Goal: Task Accomplishment & Management: Use online tool/utility

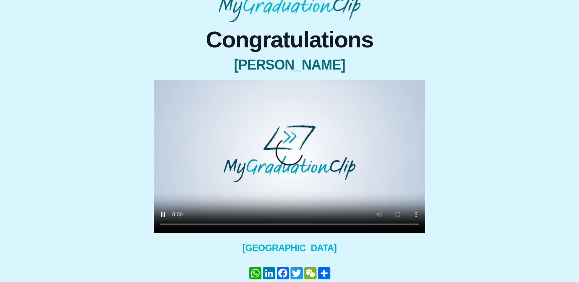
scroll to position [54, 0]
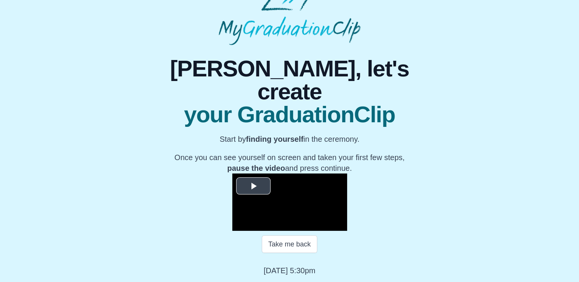
scroll to position [78, 0]
click at [253, 186] on span "Video Player" at bounding box center [253, 186] width 0 height 0
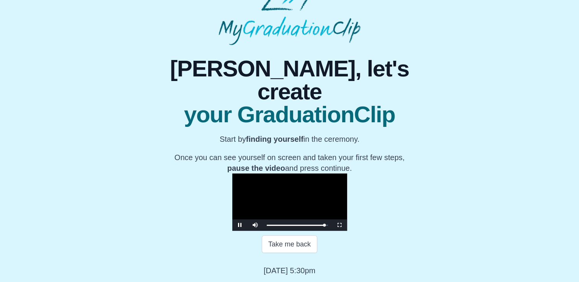
click at [247, 179] on video "Video Player" at bounding box center [289, 202] width 115 height 57
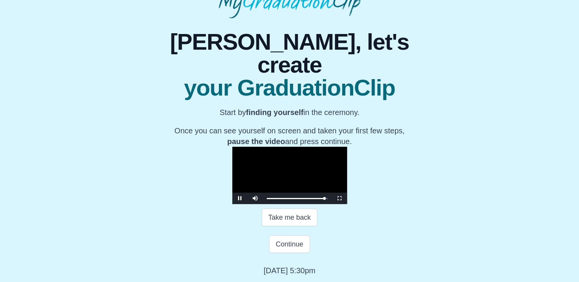
click at [247, 179] on video "Video Player" at bounding box center [289, 175] width 115 height 57
drag, startPoint x: 401, startPoint y: 247, endPoint x: 395, endPoint y: 246, distance: 6.6
click at [332, 204] on div "Loaded : 0% 17:09 17:09 Progress : 0%" at bounding box center [297, 198] width 69 height 11
click at [332, 204] on div "Loaded : 0% 17:20 17:20 Progress : 0%" at bounding box center [297, 198] width 69 height 11
click at [347, 204] on video "Video Player" at bounding box center [289, 175] width 115 height 57
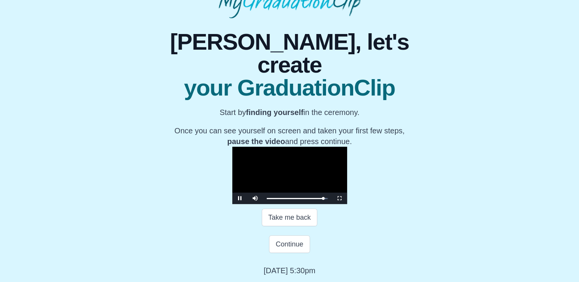
click at [347, 204] on video "Video Player" at bounding box center [289, 175] width 115 height 57
drag, startPoint x: 395, startPoint y: 201, endPoint x: 389, endPoint y: 214, distance: 14.9
drag, startPoint x: 389, startPoint y: 214, endPoint x: 328, endPoint y: 160, distance: 81.6
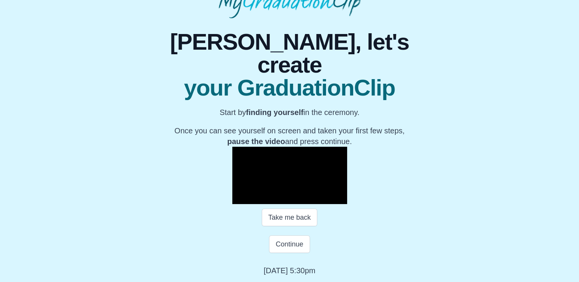
click at [328, 160] on video "Video Player" at bounding box center [289, 175] width 115 height 57
click at [323, 198] on div "17:18 Progress : 0%" at bounding box center [295, 199] width 57 height 2
click at [323, 198] on div "17:16 Progress : 0%" at bounding box center [295, 199] width 56 height 2
click at [293, 237] on button "Continue" at bounding box center [289, 245] width 41 height 18
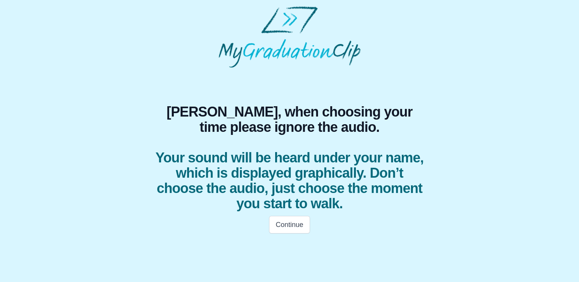
scroll to position [0, 0]
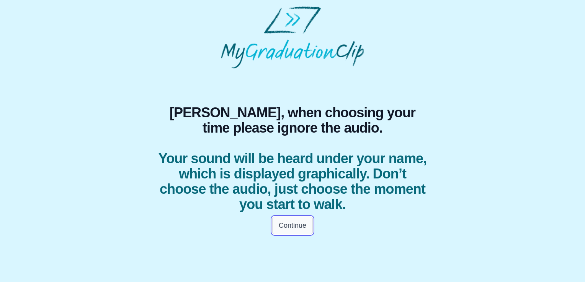
click at [299, 229] on button "Continue" at bounding box center [292, 226] width 41 height 18
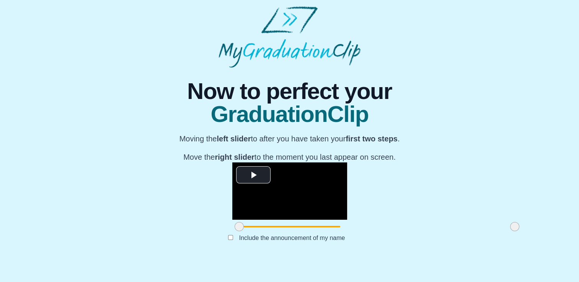
scroll to position [87, 0]
click at [253, 175] on span "Video Player" at bounding box center [253, 175] width 0 height 0
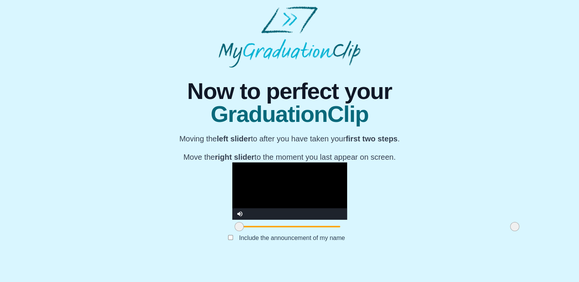
drag, startPoint x: 153, startPoint y: 246, endPoint x: 128, endPoint y: 239, distance: 26.2
drag, startPoint x: 128, startPoint y: 239, endPoint x: 449, endPoint y: 240, distance: 321.1
drag, startPoint x: 449, startPoint y: 240, endPoint x: 251, endPoint y: 192, distance: 203.9
click at [251, 192] on video "Video Player" at bounding box center [289, 191] width 115 height 57
drag, startPoint x: 425, startPoint y: 243, endPoint x: 420, endPoint y: 247, distance: 6.0
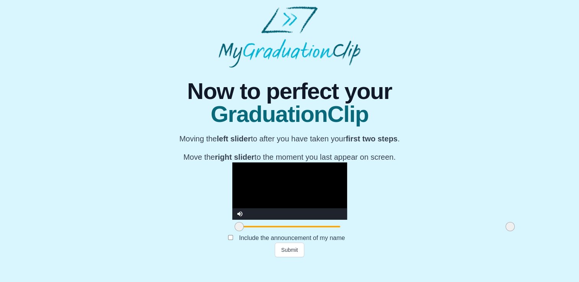
click at [506, 232] on span at bounding box center [510, 226] width 9 height 9
click at [336, 163] on video "Video Player" at bounding box center [289, 191] width 115 height 57
click at [504, 232] on span at bounding box center [508, 226] width 9 height 9
drag, startPoint x: 419, startPoint y: 246, endPoint x: 437, endPoint y: 248, distance: 18.1
click at [437, 248] on div "**********" at bounding box center [289, 163] width 567 height 190
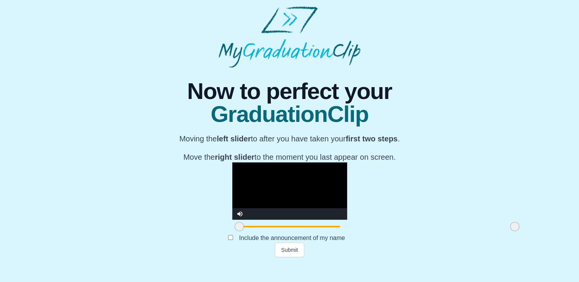
click at [308, 188] on video "Video Player" at bounding box center [289, 191] width 115 height 57
drag, startPoint x: 427, startPoint y: 247, endPoint x: 420, endPoint y: 246, distance: 7.0
click at [503, 232] on span at bounding box center [507, 226] width 9 height 9
click at [347, 168] on video "Video Player" at bounding box center [289, 191] width 115 height 57
drag, startPoint x: 421, startPoint y: 245, endPoint x: 416, endPoint y: 244, distance: 5.0
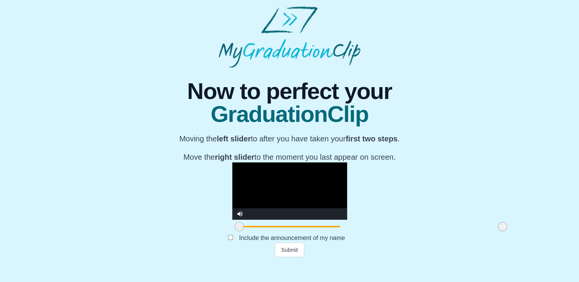
click at [498, 232] on span at bounding box center [502, 226] width 9 height 9
drag, startPoint x: 413, startPoint y: 243, endPoint x: 359, endPoint y: 195, distance: 72.3
click at [347, 195] on video "Video Player" at bounding box center [289, 191] width 115 height 57
drag, startPoint x: 410, startPoint y: 245, endPoint x: 392, endPoint y: 241, distance: 18.8
drag, startPoint x: 392, startPoint y: 241, endPoint x: 394, endPoint y: 281, distance: 39.9
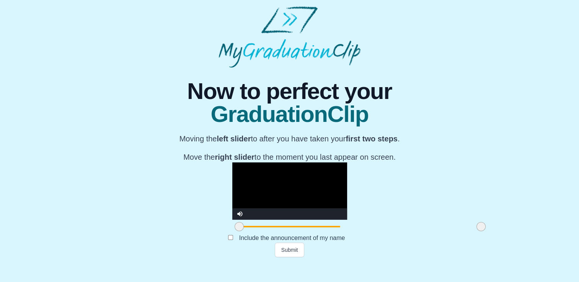
drag, startPoint x: 394, startPoint y: 281, endPoint x: 374, endPoint y: 253, distance: 34.1
click at [374, 253] on div "**********" at bounding box center [290, 163] width 290 height 190
drag, startPoint x: 392, startPoint y: 244, endPoint x: 421, endPoint y: 251, distance: 30.6
click at [508, 234] on div at bounding box center [515, 227] width 14 height 14
drag, startPoint x: 423, startPoint y: 243, endPoint x: 442, endPoint y: 249, distance: 20.5
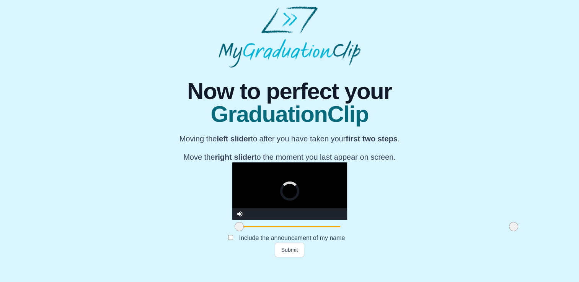
click at [442, 249] on div "**********" at bounding box center [289, 163] width 567 height 190
drag, startPoint x: 150, startPoint y: 244, endPoint x: 289, endPoint y: 277, distance: 143.0
click at [289, 264] on body "**********" at bounding box center [289, 132] width 579 height 264
drag, startPoint x: 291, startPoint y: 250, endPoint x: 396, endPoint y: 273, distance: 107.8
click at [396, 258] on div "**********" at bounding box center [290, 163] width 290 height 190
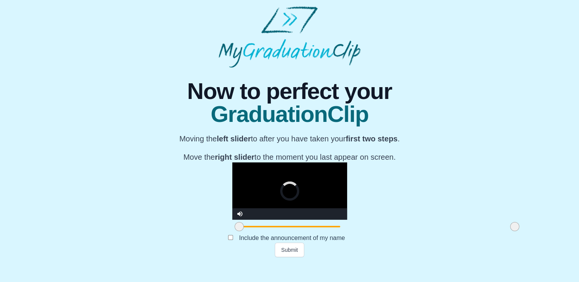
drag, startPoint x: 397, startPoint y: 245, endPoint x: 0, endPoint y: 172, distance: 403.1
drag, startPoint x: 0, startPoint y: 172, endPoint x: 55, endPoint y: 203, distance: 62.9
click at [55, 203] on div "**********" at bounding box center [289, 163] width 567 height 190
click at [309, 163] on video "Video Player" at bounding box center [289, 191] width 115 height 57
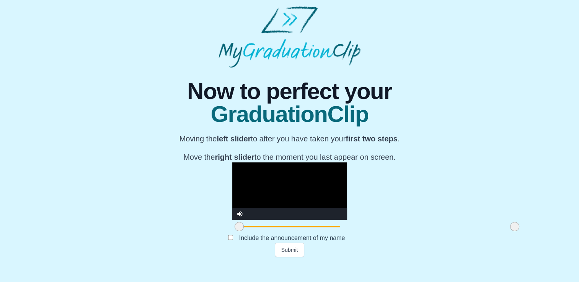
click at [93, 258] on div "**********" at bounding box center [289, 163] width 567 height 190
click at [232, 168] on video "Video Player" at bounding box center [289, 191] width 115 height 57
drag, startPoint x: 151, startPoint y: 246, endPoint x: 133, endPoint y: 245, distance: 18.0
click at [133, 245] on div "**********" at bounding box center [289, 163] width 567 height 190
drag, startPoint x: 150, startPoint y: 248, endPoint x: 142, endPoint y: 248, distance: 8.4
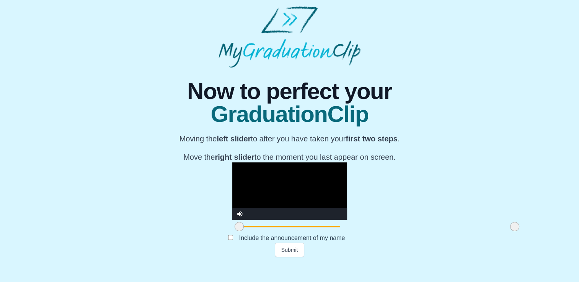
click at [142, 248] on div "**********" at bounding box center [289, 163] width 567 height 190
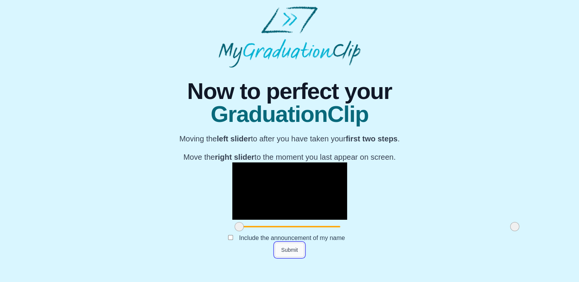
click at [287, 258] on button "Submit" at bounding box center [290, 250] width 30 height 15
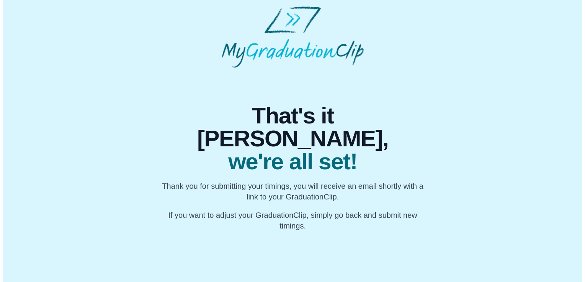
scroll to position [0, 0]
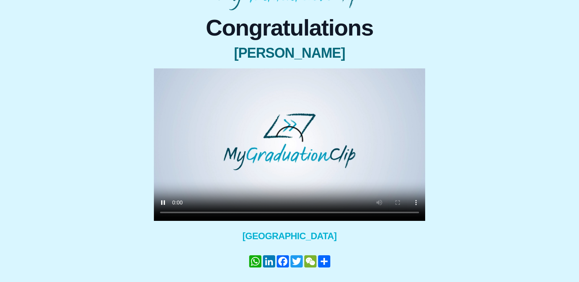
scroll to position [59, 0]
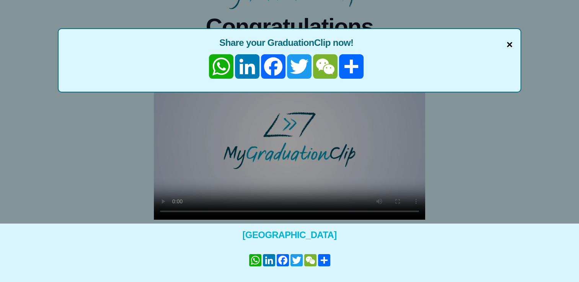
click at [509, 43] on span "×" at bounding box center [509, 45] width 6 height 16
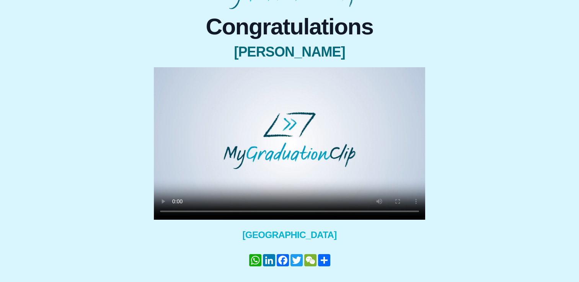
scroll to position [0, 0]
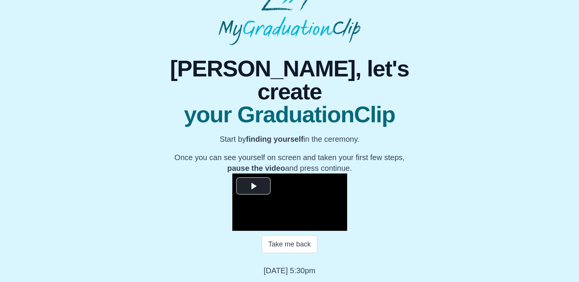
scroll to position [105, 0]
click at [253, 186] on span "Video Player" at bounding box center [253, 186] width 0 height 0
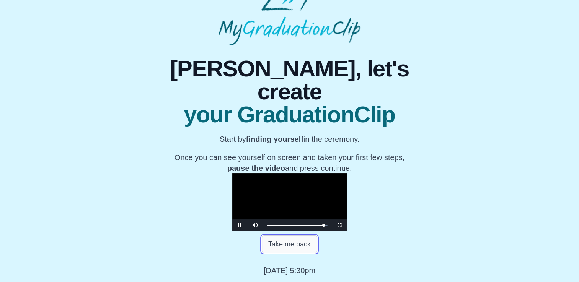
click at [286, 249] on button "Take me back" at bounding box center [289, 245] width 55 height 18
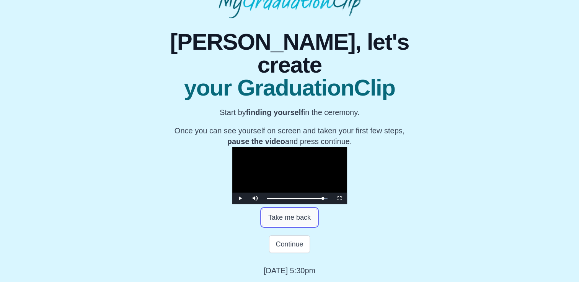
click at [285, 227] on button "Take me back" at bounding box center [289, 218] width 55 height 18
click at [323, 200] on div "17:17 Progress : 0%" at bounding box center [295, 199] width 56 height 2
click at [284, 253] on button "Continue" at bounding box center [289, 245] width 41 height 18
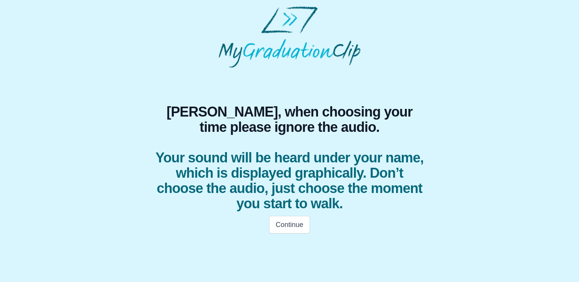
scroll to position [0, 0]
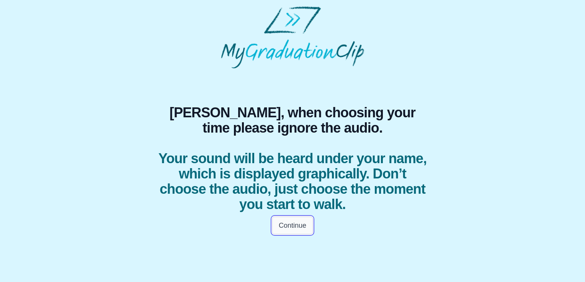
click at [297, 225] on button "Continue" at bounding box center [292, 226] width 41 height 18
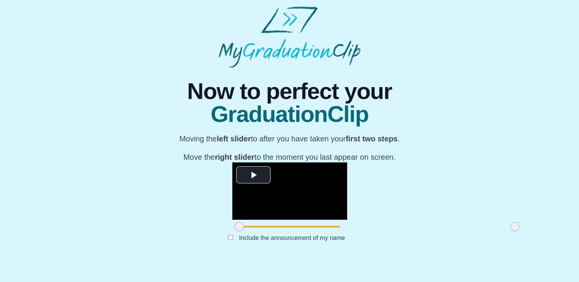
scroll to position [87, 0]
click at [253, 175] on span "Video Player" at bounding box center [253, 175] width 0 height 0
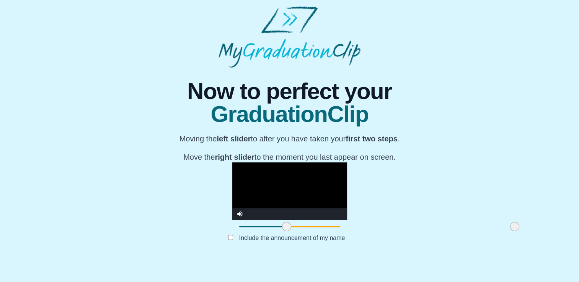
drag, startPoint x: 149, startPoint y: 244, endPoint x: 196, endPoint y: 247, distance: 47.6
click at [282, 232] on span at bounding box center [286, 226] width 9 height 9
drag, startPoint x: 427, startPoint y: 248, endPoint x: 435, endPoint y: 246, distance: 8.0
click at [435, 246] on div "**********" at bounding box center [289, 163] width 567 height 190
drag, startPoint x: 200, startPoint y: 248, endPoint x: 207, endPoint y: 250, distance: 7.1
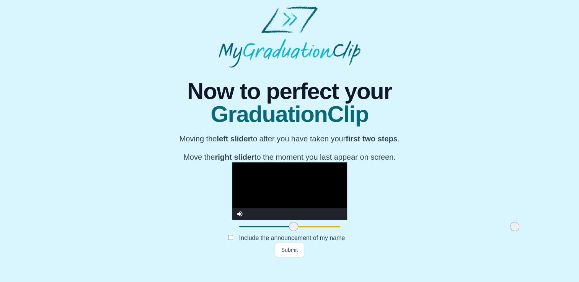
click at [289, 232] on span at bounding box center [293, 226] width 9 height 9
drag, startPoint x: 207, startPoint y: 245, endPoint x: 201, endPoint y: 245, distance: 5.4
click at [284, 232] on span at bounding box center [288, 226] width 9 height 9
click at [295, 258] on button "Submit" at bounding box center [290, 250] width 30 height 15
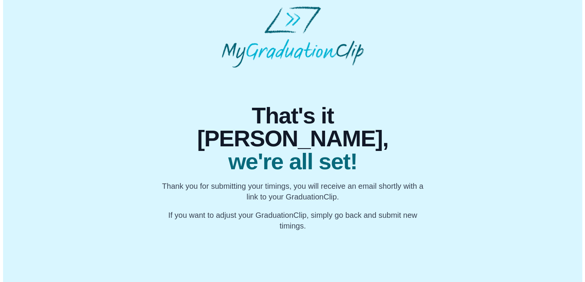
scroll to position [0, 0]
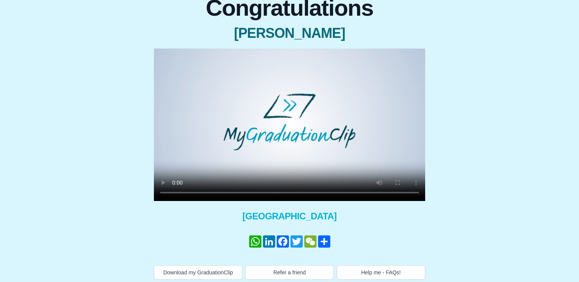
scroll to position [80, 0]
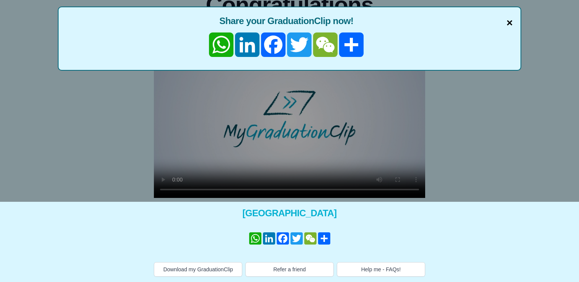
click at [508, 22] on span "×" at bounding box center [509, 23] width 6 height 16
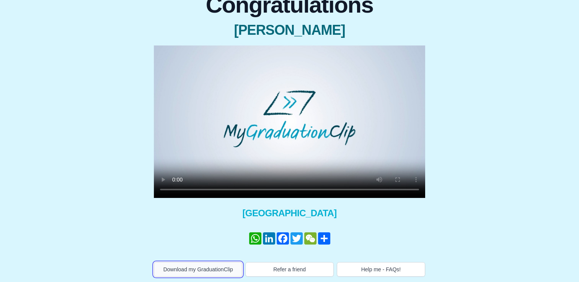
click at [214, 268] on button "Download my GraduationClip" at bounding box center [198, 270] width 88 height 15
click at [334, 155] on video at bounding box center [289, 122] width 271 height 153
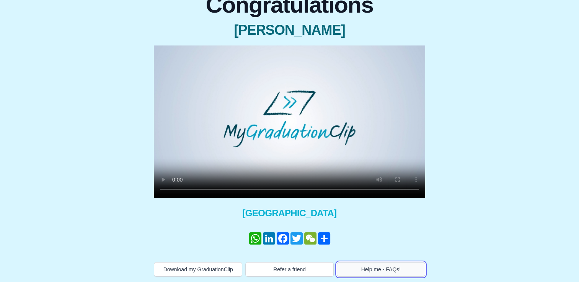
click at [372, 272] on button "Help me - FAQs!" at bounding box center [381, 270] width 88 height 15
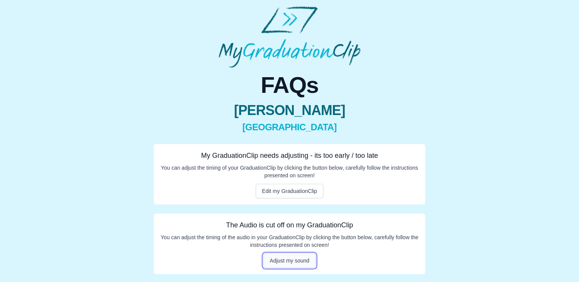
click at [300, 262] on button "Adjust my sound" at bounding box center [289, 261] width 53 height 15
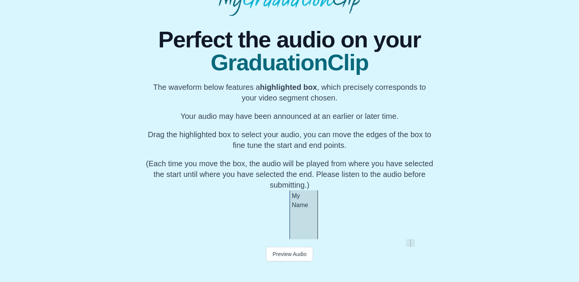
scroll to position [74, 0]
click at [287, 254] on button "Preview Audio" at bounding box center [289, 254] width 47 height 15
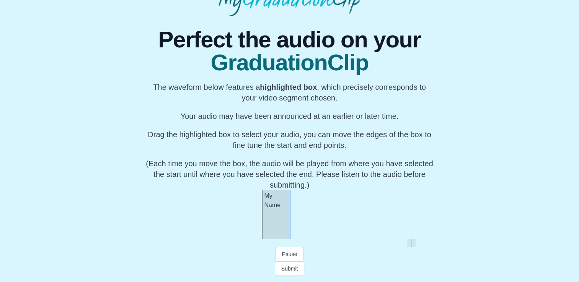
scroll to position [0, 9760]
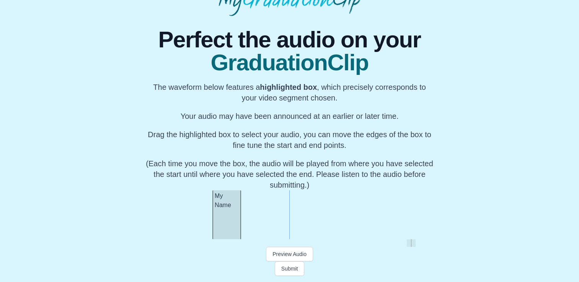
click at [235, 220] on div "My Name" at bounding box center [226, 215] width 29 height 49
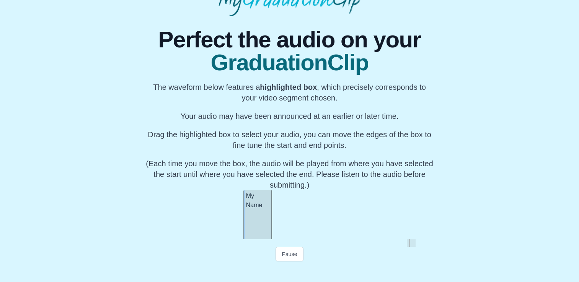
click at [262, 226] on div "My Name" at bounding box center [257, 215] width 29 height 49
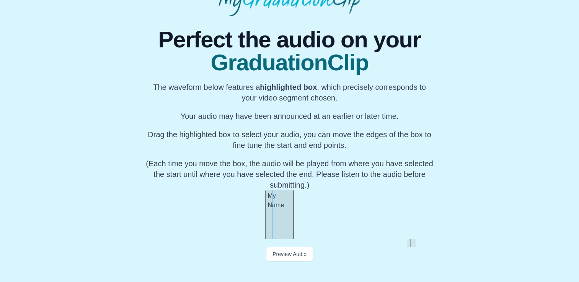
click at [285, 227] on div "My Name" at bounding box center [279, 215] width 29 height 49
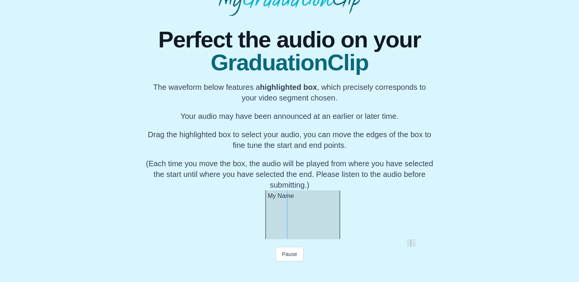
click at [337, 225] on div at bounding box center [338, 215] width 3 height 49
click at [273, 229] on div "My Name" at bounding box center [302, 215] width 75 height 49
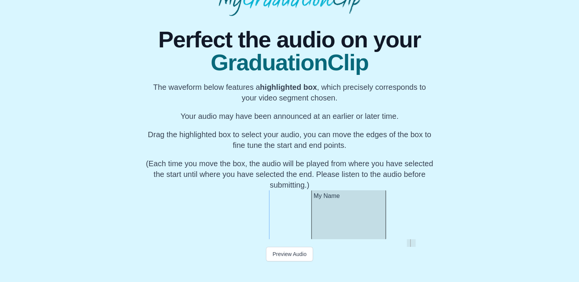
click at [322, 227] on div "My Name" at bounding box center [348, 215] width 75 height 49
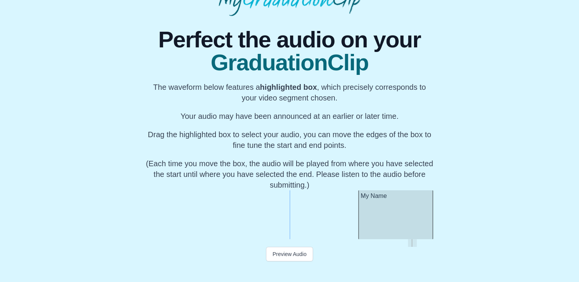
click at [402, 229] on div "My Name" at bounding box center [395, 215] width 75 height 49
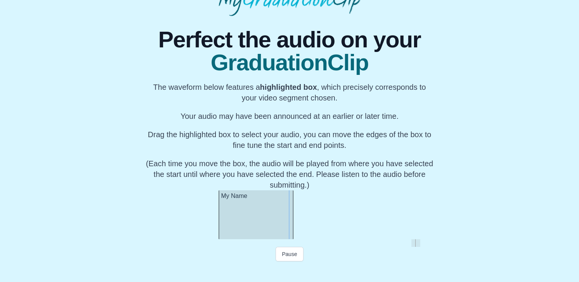
scroll to position [0, 9925]
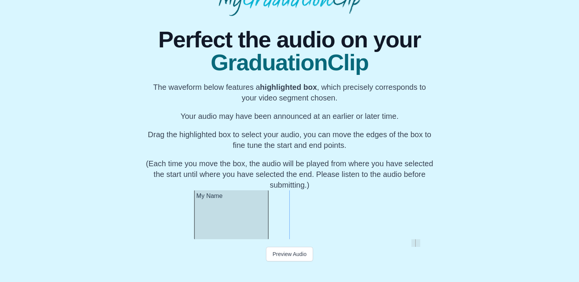
click at [238, 232] on div "My Name" at bounding box center [231, 215] width 75 height 49
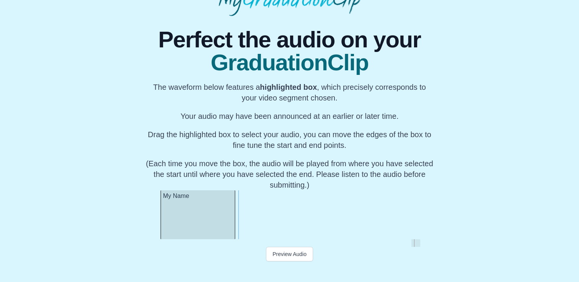
click at [188, 237] on div "My Name" at bounding box center [197, 215] width 75 height 49
click at [197, 235] on div "My Name" at bounding box center [202, 215] width 75 height 49
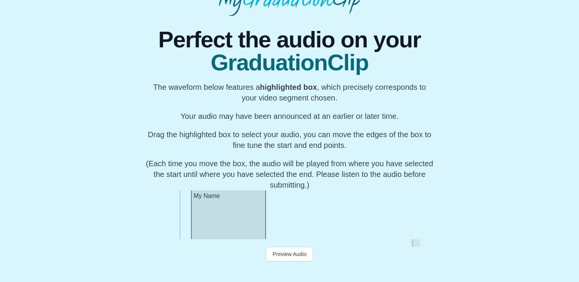
click at [223, 238] on div "My Name" at bounding box center [228, 215] width 75 height 49
click at [219, 238] on div "My Name" at bounding box center [230, 215] width 75 height 49
click at [218, 238] on div "My Name" at bounding box center [228, 215] width 75 height 49
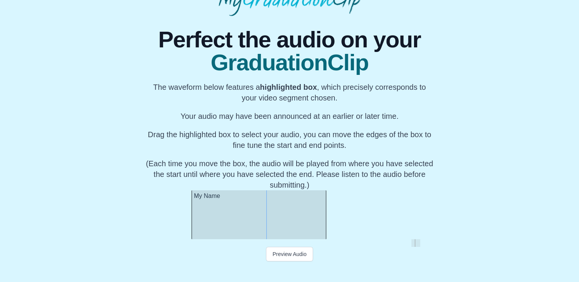
click at [325, 222] on div at bounding box center [324, 215] width 3 height 49
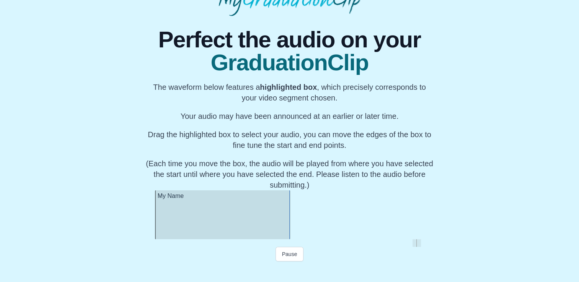
scroll to position [0, 9962]
click at [279, 233] on div "My Name" at bounding box center [221, 215] width 135 height 49
click at [291, 234] on div at bounding box center [289, 215] width 3 height 49
click at [460, 224] on div "Perfect the audio on your GraduationClip The waveform below features a highligh…" at bounding box center [289, 146] width 567 height 260
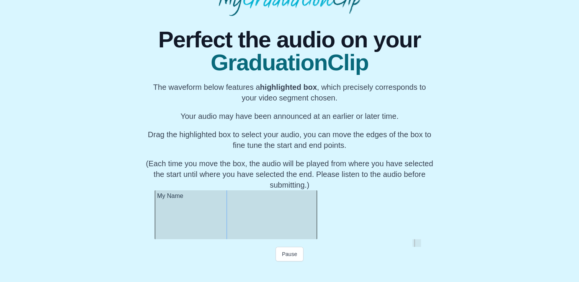
click at [303, 231] on div "My Name" at bounding box center [236, 215] width 163 height 49
click at [302, 230] on div "My Name" at bounding box center [235, 215] width 163 height 49
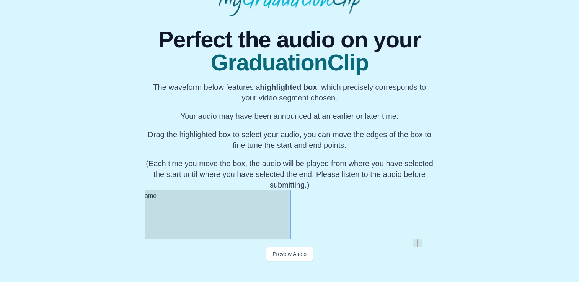
scroll to position [0, 9990]
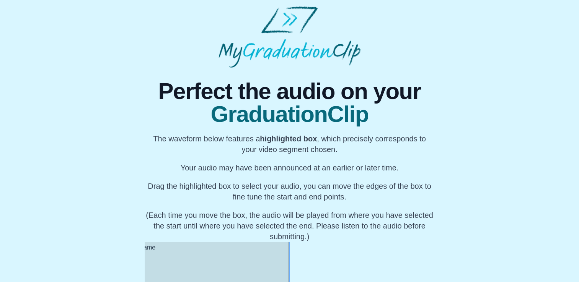
scroll to position [74, 0]
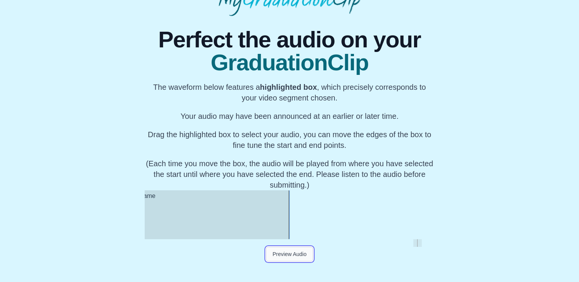
click at [305, 254] on button "Preview Audio" at bounding box center [289, 254] width 47 height 15
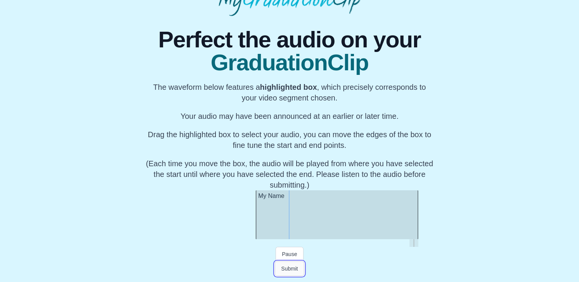
click at [294, 269] on button "Submit" at bounding box center [290, 269] width 30 height 15
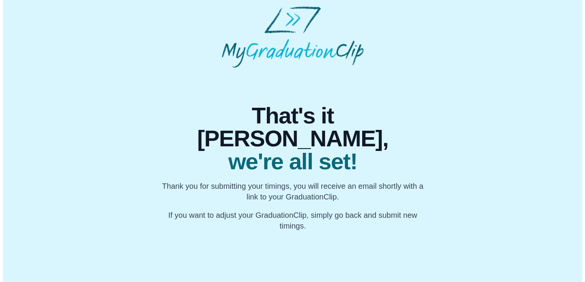
scroll to position [0, 0]
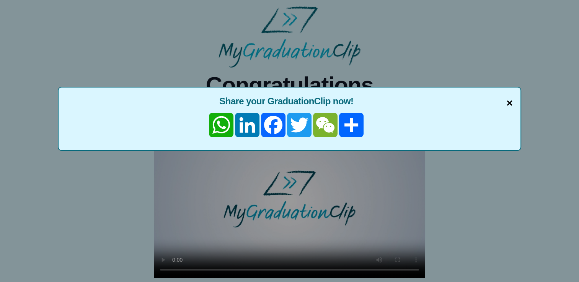
click at [512, 101] on span "×" at bounding box center [509, 103] width 6 height 16
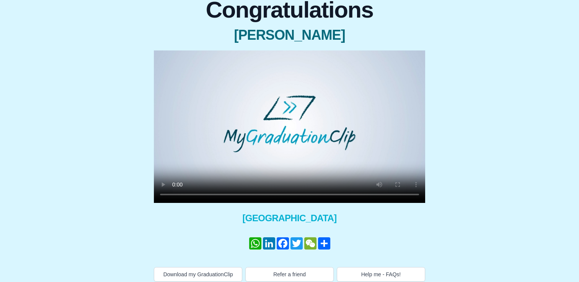
scroll to position [80, 0]
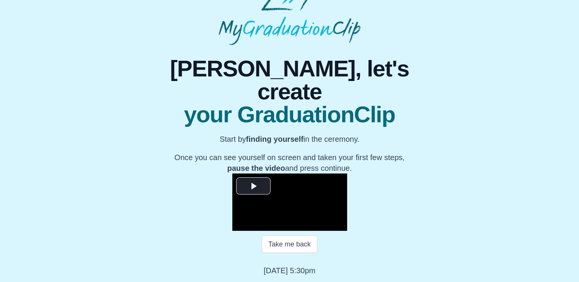
scroll to position [98, 0]
click at [253, 186] on span "Video Player" at bounding box center [253, 186] width 0 height 0
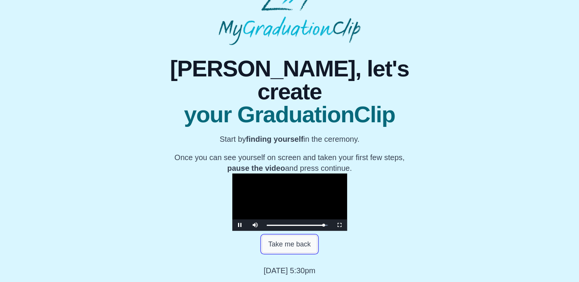
click at [281, 252] on button "Take me back" at bounding box center [289, 245] width 55 height 18
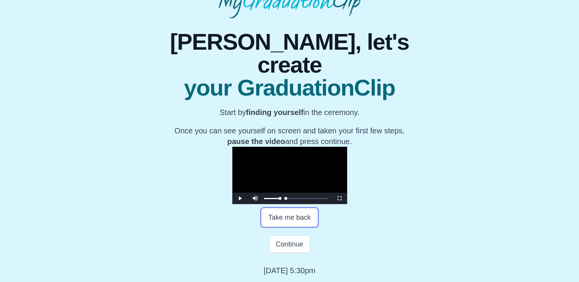
drag, startPoint x: 182, startPoint y: 233, endPoint x: 167, endPoint y: 229, distance: 15.7
click at [232, 204] on div "Play Mute Current Time 0:00 / Loaded : 0% 00:00 00:00 Progress : 0% Stream Type…" at bounding box center [289, 198] width 115 height 11
click at [240, 199] on span "Video Player" at bounding box center [240, 199] width 0 height 0
drag, startPoint x: 182, startPoint y: 233, endPoint x: 344, endPoint y: 234, distance: 162.7
click at [332, 204] on div "Loaded : 0% 13:03 00:12 Progress : 0%" at bounding box center [297, 198] width 69 height 11
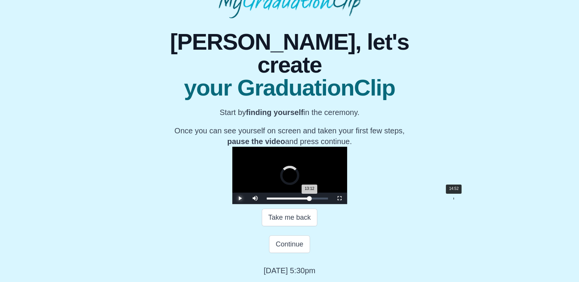
drag, startPoint x: 344, startPoint y: 233, endPoint x: 366, endPoint y: 235, distance: 21.6
click at [332, 204] on div "Loaded : 0% 14:52 13:12 Progress : 0%" at bounding box center [297, 198] width 69 height 11
drag, startPoint x: 365, startPoint y: 233, endPoint x: 400, endPoint y: 234, distance: 34.5
click at [332, 204] on div "Loaded : 0% 17:33 14:49 Progress : 0%" at bounding box center [297, 198] width 69 height 11
click at [332, 204] on div "Loaded : 0% 17:17 17:17 Progress : 0%" at bounding box center [297, 198] width 69 height 11
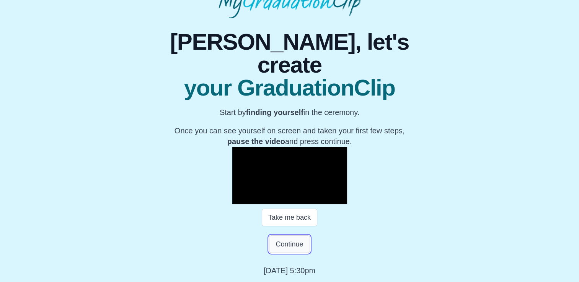
click at [297, 253] on button "Continue" at bounding box center [289, 245] width 41 height 18
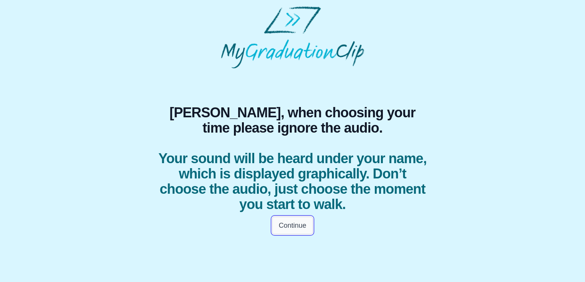
click at [303, 230] on button "Continue" at bounding box center [292, 226] width 41 height 18
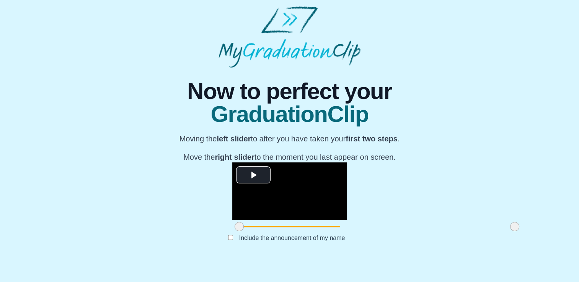
scroll to position [87, 0]
click at [253, 175] on span "Video Player" at bounding box center [253, 175] width 0 height 0
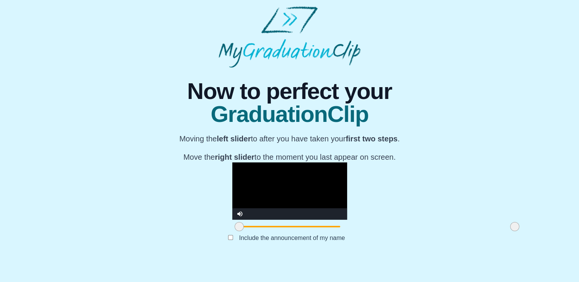
click at [232, 195] on video "Video Player" at bounding box center [289, 191] width 115 height 57
drag, startPoint x: 150, startPoint y: 245, endPoint x: 139, endPoint y: 245, distance: 10.7
click at [139, 245] on div "**********" at bounding box center [289, 163] width 567 height 190
drag, startPoint x: 150, startPoint y: 245, endPoint x: 144, endPoint y: 244, distance: 5.9
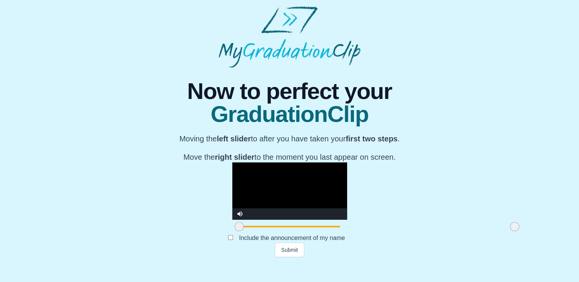
click at [232, 234] on div at bounding box center [239, 227] width 14 height 14
click at [232, 204] on video "Video Player" at bounding box center [289, 191] width 115 height 57
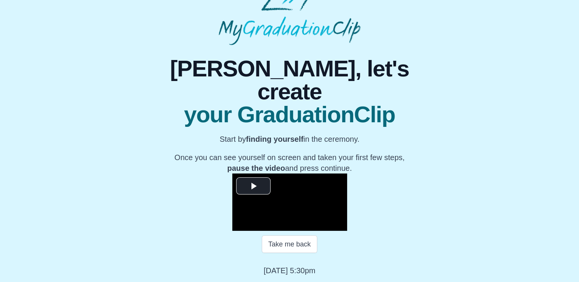
scroll to position [105, 0]
click at [253, 186] on span "Video Player" at bounding box center [253, 186] width 0 height 0
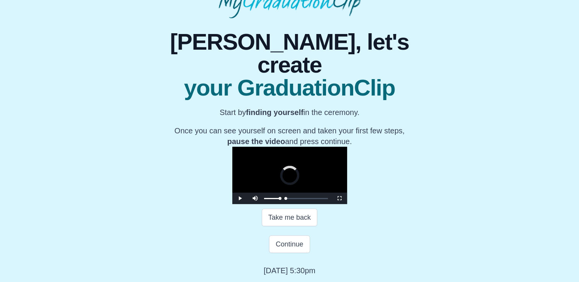
drag, startPoint x: 179, startPoint y: 224, endPoint x: 170, endPoint y: 224, distance: 9.2
click at [232, 204] on div "Play Mute Current Time 0:00 / Loaded : 0% 00:00 00:00 Progress : 0% Stream Type…" at bounding box center [289, 198] width 115 height 11
drag, startPoint x: 180, startPoint y: 224, endPoint x: 382, endPoint y: 226, distance: 202.5
click at [328, 200] on div "Loaded : 0% 16:09 00:01 Progress : 0%" at bounding box center [297, 199] width 61 height 2
click at [320, 200] on div "16:26 Progress : 0%" at bounding box center [294, 199] width 54 height 2
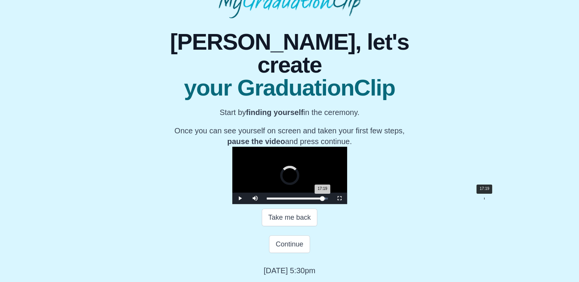
click at [323, 200] on div "17:19 Progress : 0%" at bounding box center [295, 199] width 56 height 2
click at [323, 200] on div "17:21 Progress : 0%" at bounding box center [295, 199] width 57 height 2
click at [328, 200] on div "Loaded : 0% 17:06 17:25 Progress : 0%" at bounding box center [297, 199] width 61 height 2
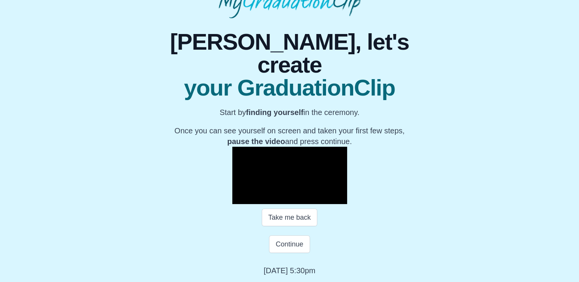
click at [240, 199] on span "Video Player" at bounding box center [240, 199] width 0 height 0
click at [286, 253] on button "Continue" at bounding box center [289, 245] width 41 height 18
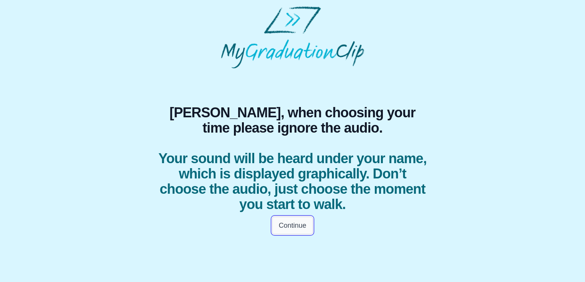
click at [299, 225] on button "Continue" at bounding box center [292, 226] width 41 height 18
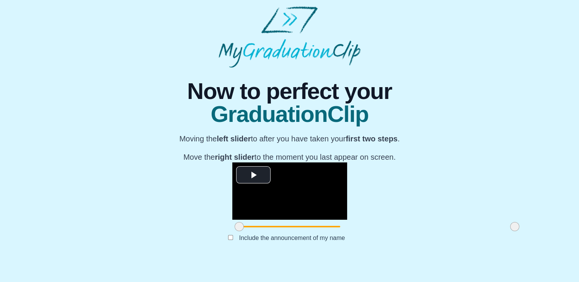
scroll to position [87, 0]
click at [253, 175] on span "Video Player" at bounding box center [253, 175] width 0 height 0
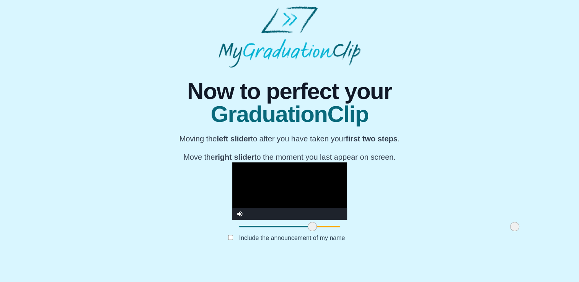
drag, startPoint x: 152, startPoint y: 246, endPoint x: 224, endPoint y: 244, distance: 72.0
click at [308, 232] on span at bounding box center [312, 226] width 9 height 9
drag, startPoint x: 426, startPoint y: 244, endPoint x: 441, endPoint y: 238, distance: 16.2
click at [441, 238] on div "**********" at bounding box center [289, 163] width 567 height 190
click at [334, 178] on video "Video Player" at bounding box center [289, 191] width 115 height 57
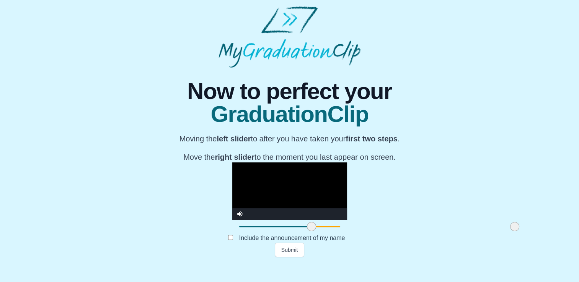
click at [307, 232] on span at bounding box center [311, 226] width 9 height 9
click at [308, 232] on span at bounding box center [312, 226] width 9 height 9
drag, startPoint x: 223, startPoint y: 245, endPoint x: 231, endPoint y: 246, distance: 8.1
click at [316, 232] on span at bounding box center [320, 226] width 9 height 9
click at [232, 212] on video "Video Player" at bounding box center [289, 191] width 115 height 57
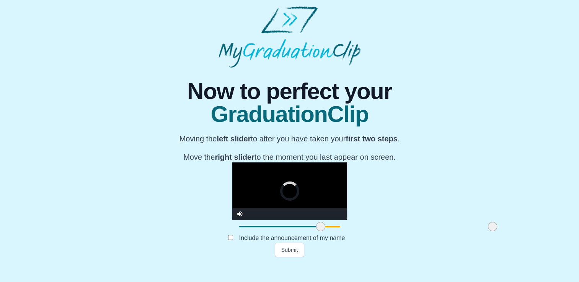
drag, startPoint x: 425, startPoint y: 248, endPoint x: 403, endPoint y: 249, distance: 22.2
click at [488, 232] on span at bounding box center [492, 226] width 9 height 9
click at [291, 178] on video "Video Player" at bounding box center [289, 191] width 115 height 57
drag, startPoint x: 403, startPoint y: 247, endPoint x: 348, endPoint y: 243, distance: 55.2
click at [433, 232] on span at bounding box center [437, 226] width 9 height 9
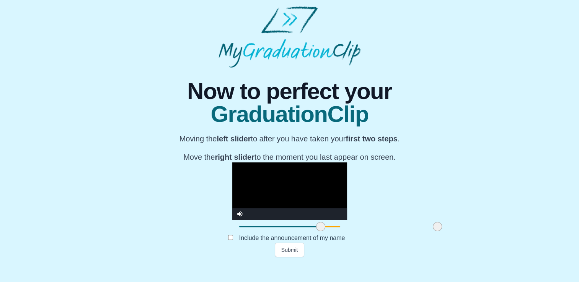
click at [347, 195] on video "Video Player" at bounding box center [289, 191] width 115 height 57
drag, startPoint x: 350, startPoint y: 247, endPoint x: 321, endPoint y: 247, distance: 29.1
click at [405, 232] on span at bounding box center [409, 226] width 9 height 9
click at [347, 202] on video "Video Player" at bounding box center [289, 191] width 115 height 57
drag, startPoint x: 322, startPoint y: 243, endPoint x: 395, endPoint y: 239, distance: 73.2
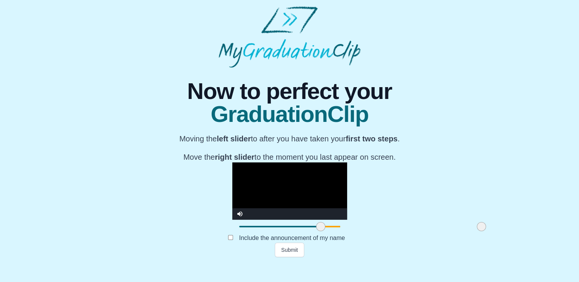
click at [475, 234] on div at bounding box center [482, 227] width 14 height 14
click at [276, 198] on video "Video Player" at bounding box center [289, 191] width 115 height 57
click at [273, 163] on video "Video Player" at bounding box center [289, 191] width 115 height 57
click at [437, 199] on div "**********" at bounding box center [289, 163] width 567 height 190
click at [347, 178] on video "Video Player" at bounding box center [289, 191] width 115 height 57
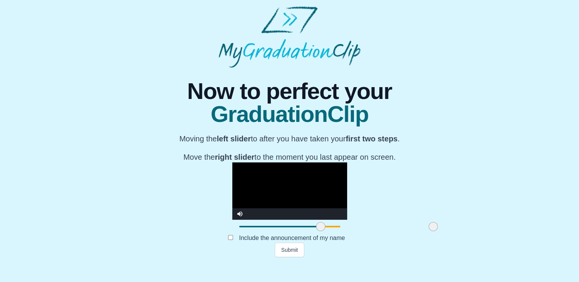
drag, startPoint x: 396, startPoint y: 244, endPoint x: 348, endPoint y: 247, distance: 47.9
click at [429, 232] on span at bounding box center [433, 226] width 9 height 9
click at [281, 169] on video "Video Player" at bounding box center [289, 191] width 115 height 57
click at [294, 258] on button "Submit" at bounding box center [290, 250] width 30 height 15
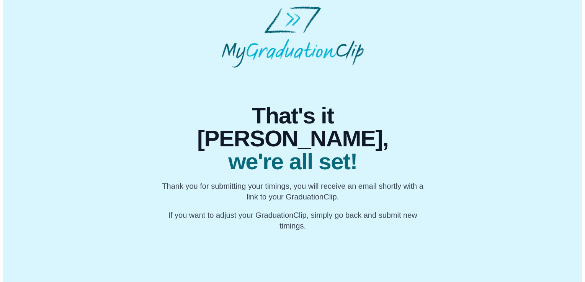
scroll to position [0, 0]
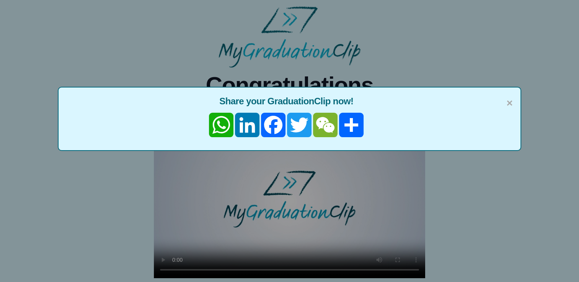
scroll to position [80, 0]
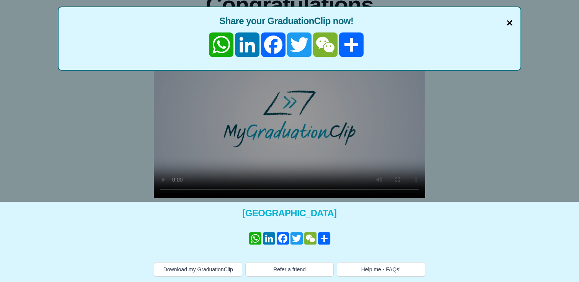
click at [509, 21] on span "×" at bounding box center [509, 23] width 6 height 16
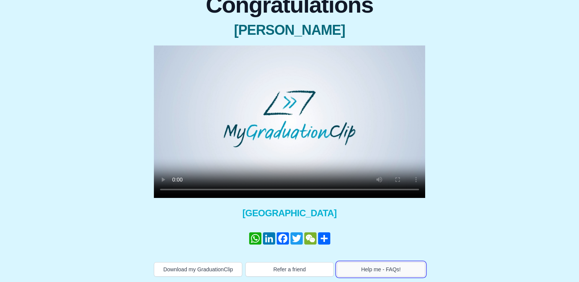
click at [364, 268] on button "Help me - FAQs!" at bounding box center [381, 270] width 88 height 15
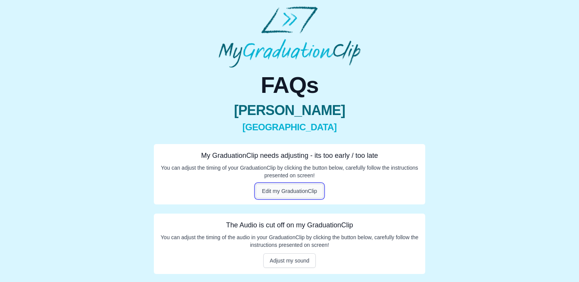
click at [266, 193] on button "Edit my GraduationClip" at bounding box center [290, 191] width 68 height 15
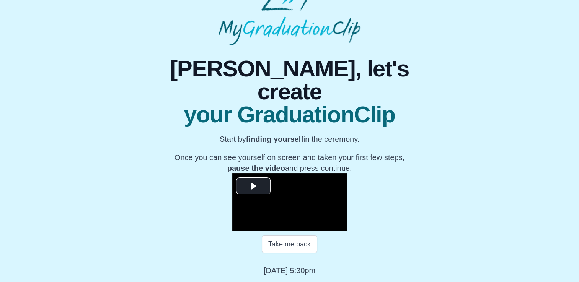
scroll to position [105, 0]
click at [253, 186] on span "Video Player" at bounding box center [253, 186] width 0 height 0
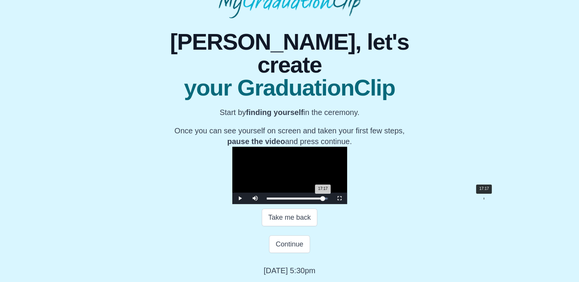
click at [323, 200] on div "17:17 Progress : 0%" at bounding box center [295, 199] width 56 height 2
click at [323, 200] on div "17:20 Progress : 0%" at bounding box center [295, 199] width 57 height 2
click at [323, 200] on div "17:06 Progress : 0%" at bounding box center [295, 199] width 56 height 2
click at [323, 200] on div "17:18 Progress : 0%" at bounding box center [295, 199] width 56 height 2
click at [323, 200] on div "17:10 Progress : 0%" at bounding box center [295, 199] width 57 height 2
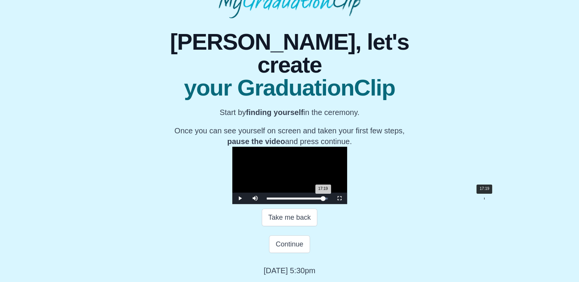
click at [323, 200] on div "17:19 Progress : 0%" at bounding box center [295, 199] width 57 height 2
click at [332, 204] on div "Loaded : 0% 17:02 17:02 Progress : 0%" at bounding box center [297, 198] width 69 height 11
click at [323, 200] on div "17:05 Progress : 0%" at bounding box center [295, 199] width 56 height 2
click at [325, 200] on div "17:47 Progress : 0%" at bounding box center [296, 199] width 58 height 2
drag, startPoint x: 180, startPoint y: 225, endPoint x: 394, endPoint y: 224, distance: 214.3
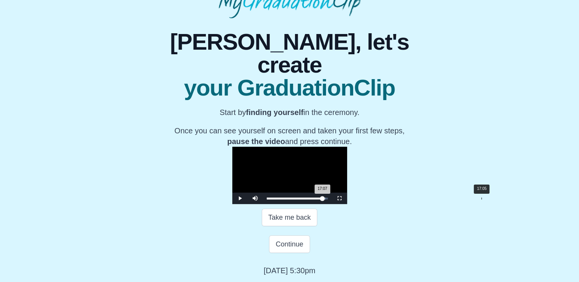
click at [328, 200] on div "Loaded : 0% 17:05 17:07 Progress : 0%" at bounding box center [297, 199] width 61 height 2
click at [323, 200] on div "17:18 Progress : 0%" at bounding box center [295, 199] width 57 height 2
click at [328, 200] on div "Loaded : 0% 18:24 18:24 Progress : 0%" at bounding box center [297, 199] width 61 height 2
click at [324, 200] on div "17:29 Progress : 0%" at bounding box center [295, 199] width 57 height 2
click at [482, 200] on div "17:09" at bounding box center [482, 199] width 0 height 2
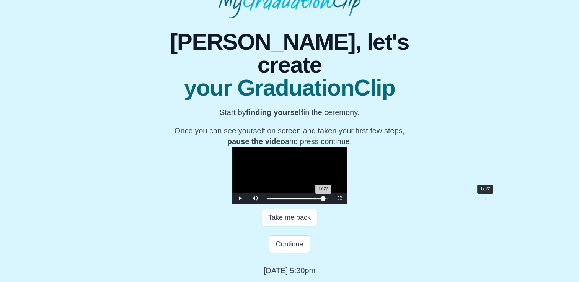
click at [323, 200] on div "17:22 Progress : 0%" at bounding box center [295, 199] width 57 height 2
click at [324, 200] on div "17:13 Progress : 0%" at bounding box center [295, 199] width 57 height 2
click at [323, 199] on div "17:21 Progress : 0%" at bounding box center [295, 199] width 57 height 2
click at [323, 199] on div "17:18 Progress : 0%" at bounding box center [295, 199] width 57 height 2
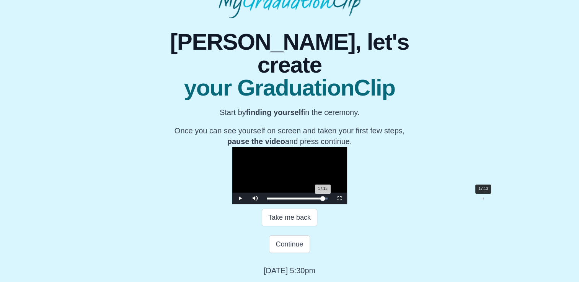
click at [323, 199] on div "17:13 Progress : 0%" at bounding box center [295, 199] width 56 height 2
click at [323, 199] on div "17:14 Progress : 0%" at bounding box center [295, 199] width 56 height 2
click at [323, 199] on div "17:18 Progress : 0%" at bounding box center [295, 199] width 56 height 2
click at [323, 199] on div "17:16 Progress : 0%" at bounding box center [295, 199] width 56 height 2
click at [300, 243] on button "Continue" at bounding box center [289, 245] width 41 height 18
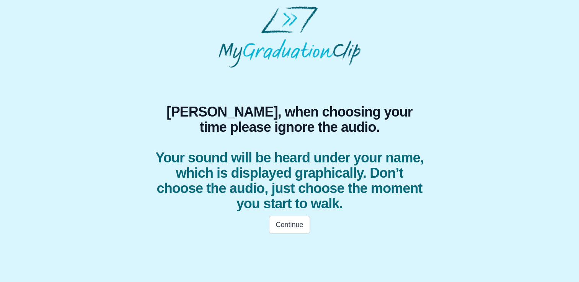
scroll to position [0, 0]
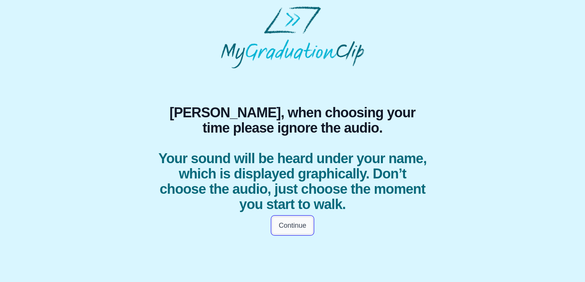
click at [300, 225] on button "Continue" at bounding box center [292, 226] width 41 height 18
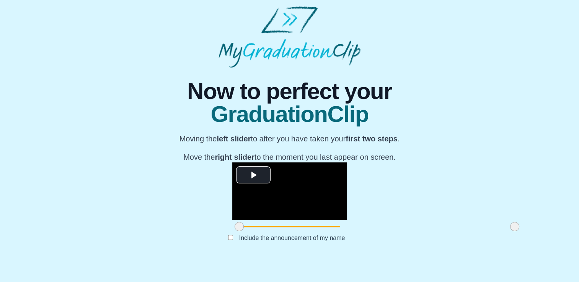
scroll to position [87, 0]
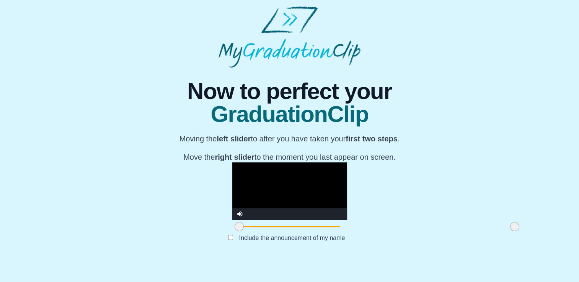
click at [346, 166] on video "Video Player" at bounding box center [289, 191] width 115 height 57
drag, startPoint x: 149, startPoint y: 246, endPoint x: 255, endPoint y: 237, distance: 106.5
click at [255, 234] on div "**********" at bounding box center [289, 198] width 115 height 71
drag, startPoint x: 428, startPoint y: 244, endPoint x: 391, endPoint y: 249, distance: 37.0
click at [473, 232] on span at bounding box center [477, 226] width 9 height 9
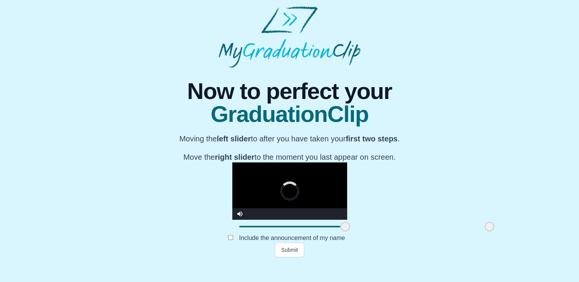
drag, startPoint x: 390, startPoint y: 245, endPoint x: 401, endPoint y: 242, distance: 12.1
click at [485, 232] on span at bounding box center [489, 226] width 9 height 9
click at [275, 169] on video "Video Player" at bounding box center [289, 191] width 115 height 57
click at [338, 232] on span at bounding box center [342, 226] width 9 height 9
click at [255, 220] on video "Video Player" at bounding box center [289, 191] width 115 height 57
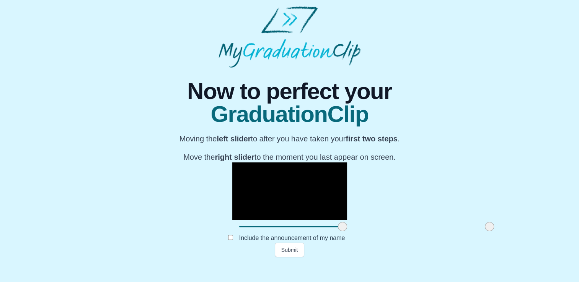
click at [347, 206] on video "Video Player" at bounding box center [289, 191] width 115 height 57
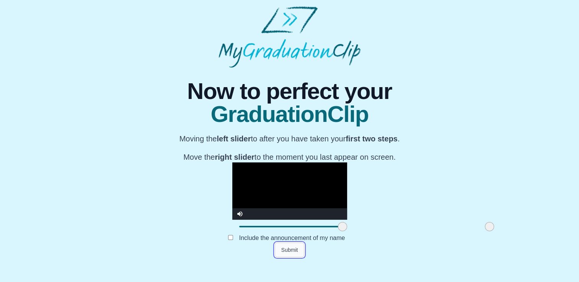
click at [285, 258] on button "Submit" at bounding box center [290, 250] width 30 height 15
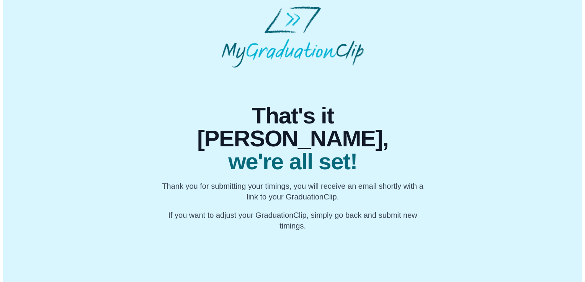
scroll to position [0, 0]
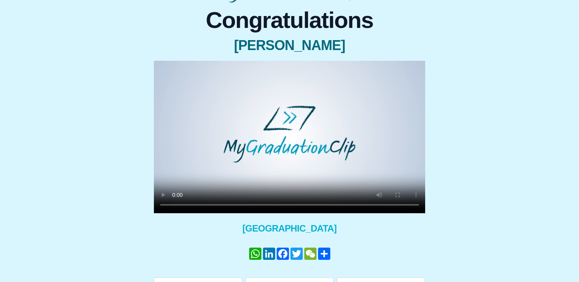
scroll to position [80, 0]
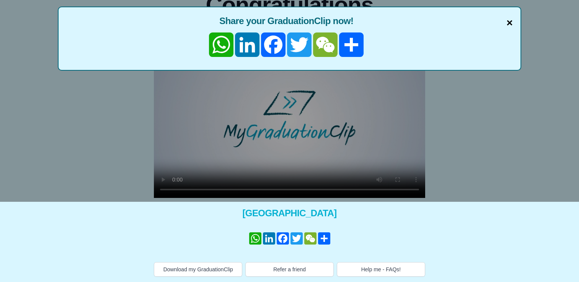
click at [511, 21] on span "×" at bounding box center [509, 23] width 6 height 16
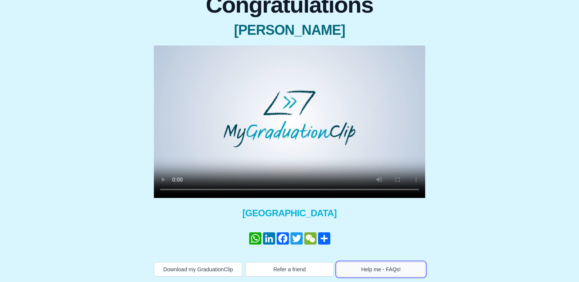
click at [392, 272] on button "Help me - FAQs!" at bounding box center [381, 270] width 88 height 15
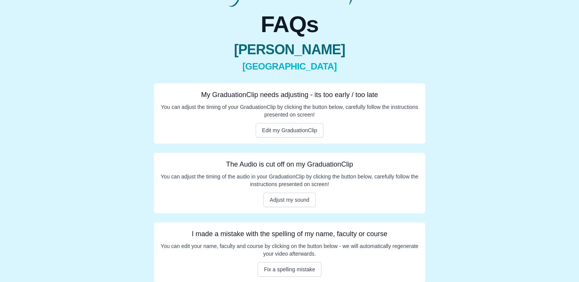
scroll to position [67, 0]
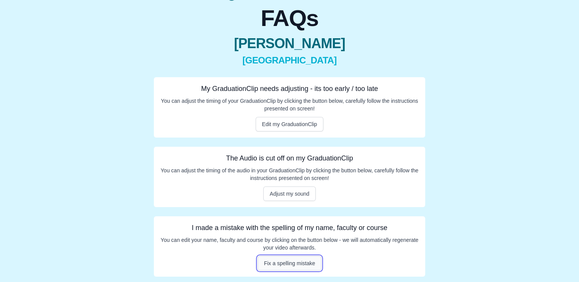
click at [292, 263] on button "Fix a spelling mistake" at bounding box center [290, 263] width 64 height 15
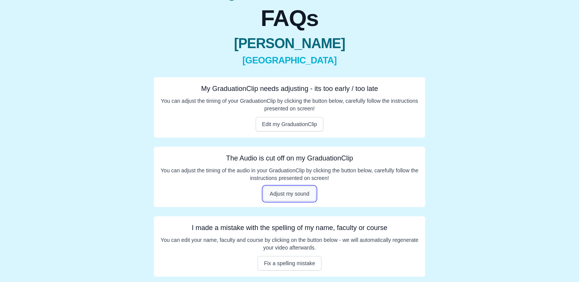
click at [293, 198] on button "Adjust my sound" at bounding box center [289, 194] width 53 height 15
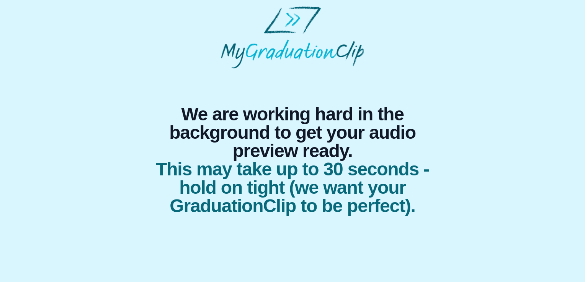
click at [532, 146] on div "We are working hard in the background to get your audio preview ready. This may…" at bounding box center [292, 142] width 573 height 147
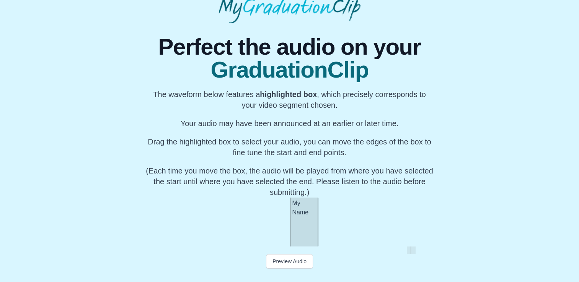
scroll to position [74, 0]
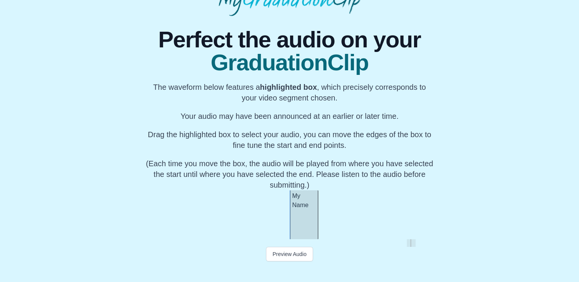
click at [299, 226] on div "My Name" at bounding box center [304, 215] width 29 height 49
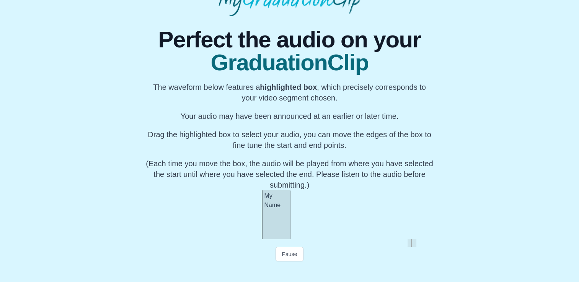
scroll to position [0, 9782]
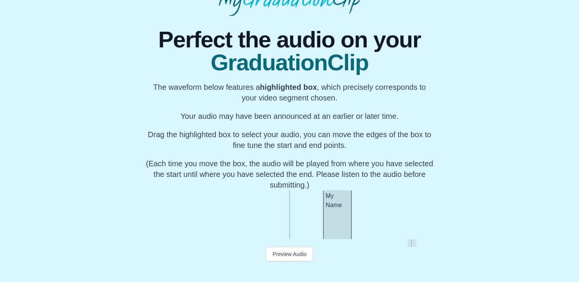
click at [346, 231] on div "My Name" at bounding box center [337, 215] width 29 height 49
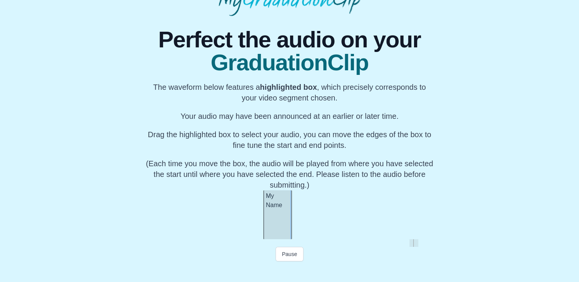
click at [286, 236] on div "My Name" at bounding box center [277, 215] width 29 height 49
click at [288, 235] on div "My Name" at bounding box center [279, 215] width 29 height 49
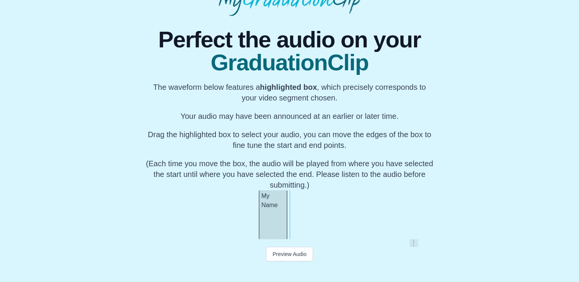
click at [277, 233] on div "My Name" at bounding box center [273, 215] width 29 height 49
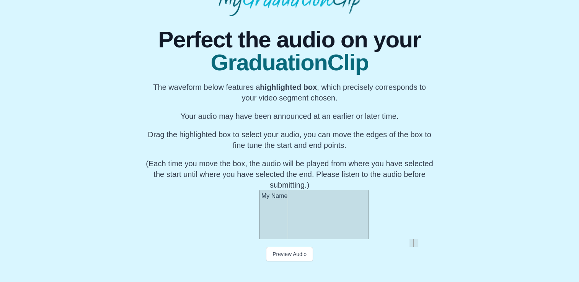
click at [368, 226] on div at bounding box center [367, 215] width 3 height 49
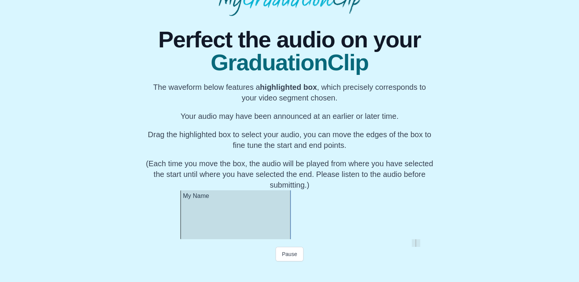
scroll to position [0, 9935]
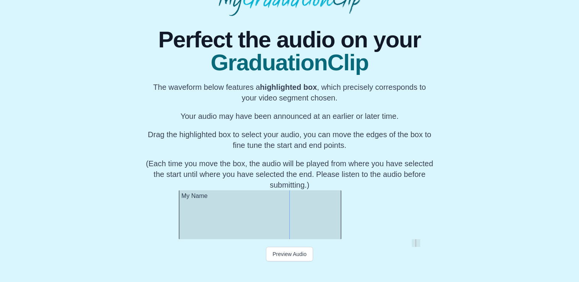
click at [181, 232] on div "My Name" at bounding box center [256, 215] width 161 height 49
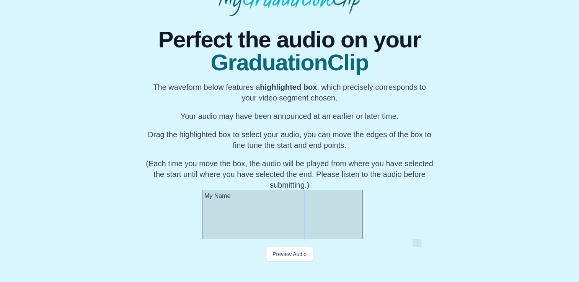
click at [255, 221] on div "My Name" at bounding box center [282, 215] width 161 height 49
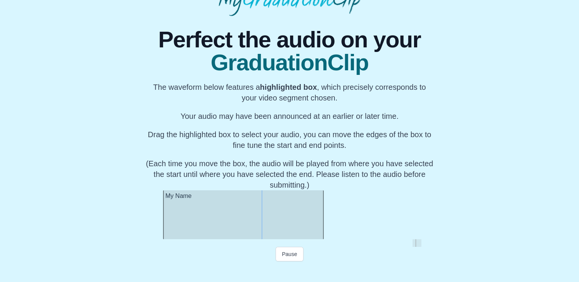
click at [214, 222] on div "My Name" at bounding box center [243, 215] width 161 height 49
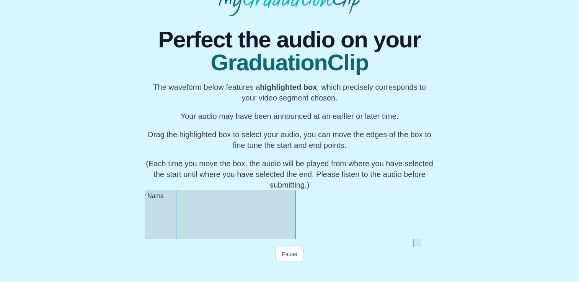
scroll to position [0, 9961]
click at [184, 218] on div "My Name" at bounding box center [225, 215] width 161 height 49
click at [185, 218] on div "My Name" at bounding box center [227, 215] width 161 height 49
click at [194, 220] on div "My Name" at bounding box center [235, 215] width 161 height 49
click at [143, 232] on div "Perfect the audio on your GraduationClip The waveform below features a highligh…" at bounding box center [289, 146] width 567 height 260
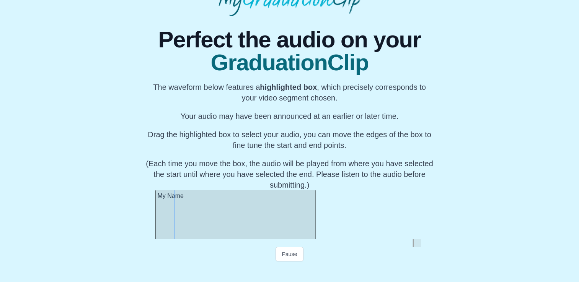
click at [305, 217] on div "My Name" at bounding box center [235, 215] width 161 height 49
click at [186, 233] on div "My Name" at bounding box center [236, 215] width 163 height 49
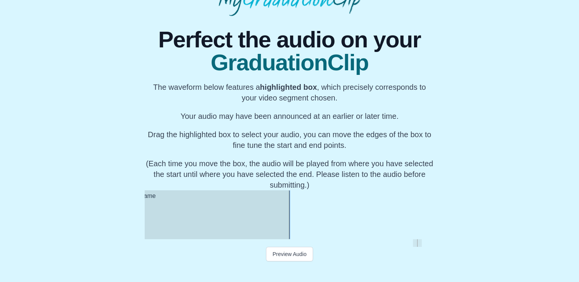
click at [356, 243] on div at bounding box center [290, 244] width 290 height 8
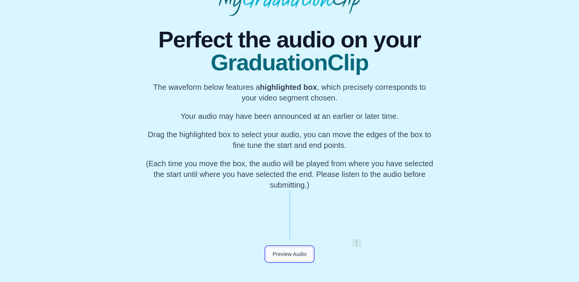
click at [294, 256] on button "Preview Audio" at bounding box center [289, 254] width 47 height 15
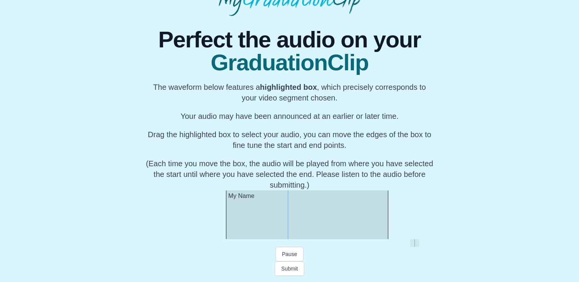
click at [429, 245] on div at bounding box center [290, 244] width 290 height 8
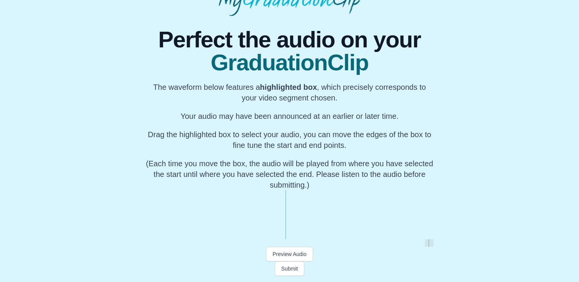
click at [308, 255] on button "Preview Audio" at bounding box center [289, 254] width 47 height 15
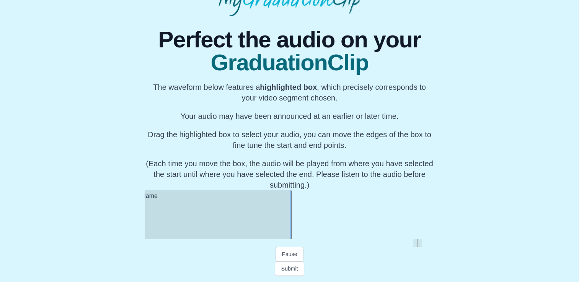
scroll to position [0, 9989]
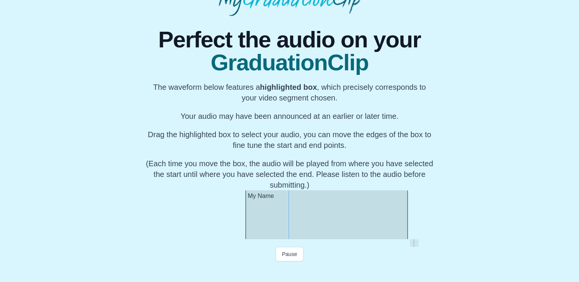
click at [284, 232] on div "My Name" at bounding box center [326, 215] width 163 height 49
click at [237, 224] on div "My Name" at bounding box center [313, 215] width 160 height 49
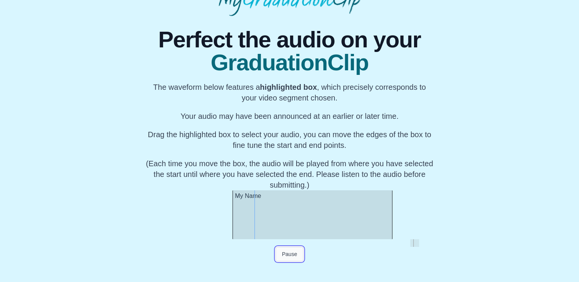
click at [287, 253] on button "Pause" at bounding box center [290, 254] width 28 height 15
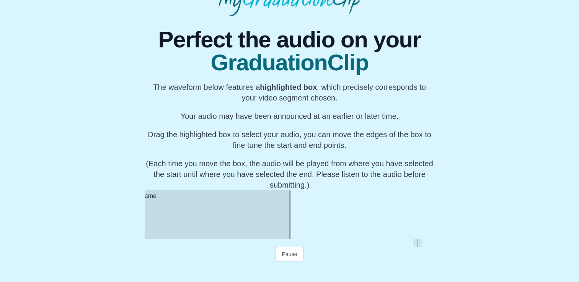
scroll to position [0, 9989]
click at [300, 254] on button "Preview Audio" at bounding box center [289, 254] width 47 height 15
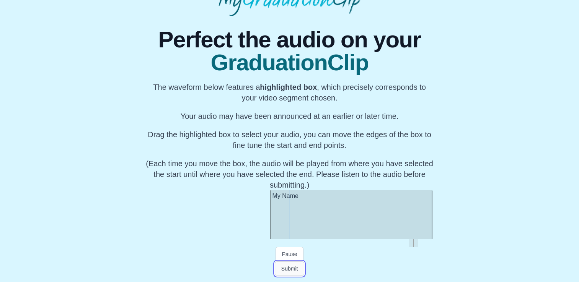
click at [294, 269] on button "Submit" at bounding box center [290, 269] width 30 height 15
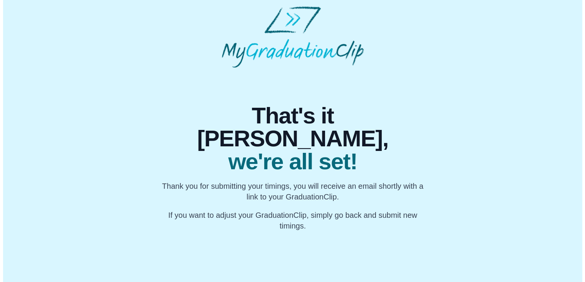
scroll to position [0, 0]
